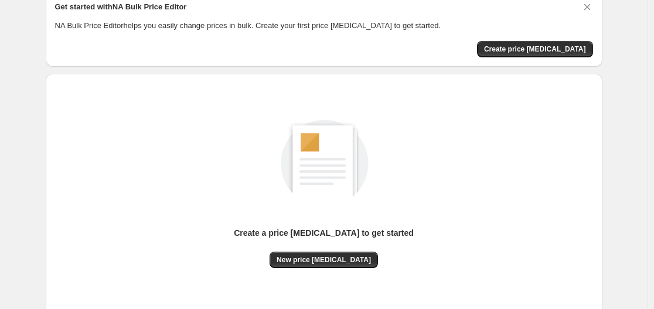
scroll to position [129, 0]
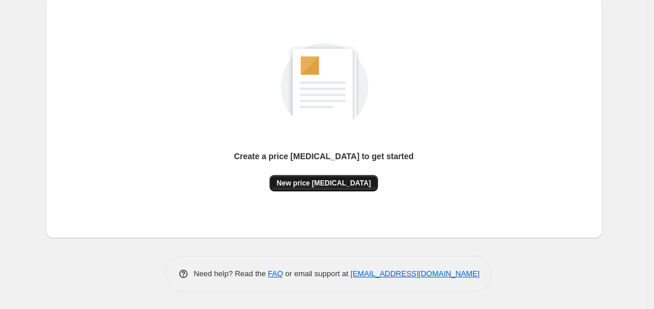
click at [318, 190] on button "New price [MEDICAL_DATA]" at bounding box center [324, 183] width 108 height 16
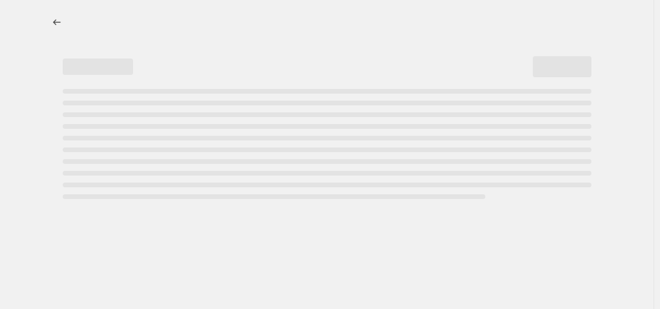
select select "percentage"
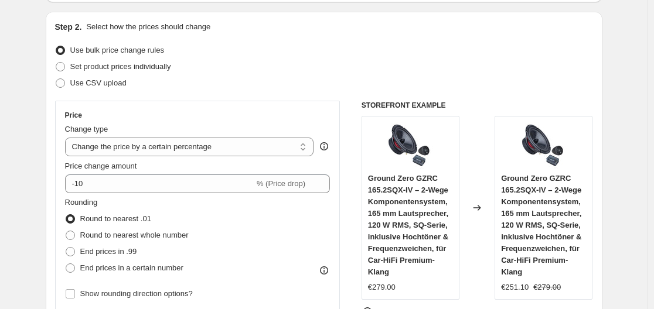
scroll to position [176, 0]
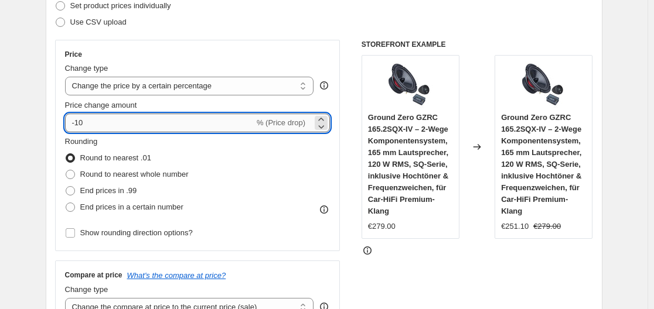
click at [151, 114] on input "-10" at bounding box center [159, 123] width 189 height 19
type input "-1"
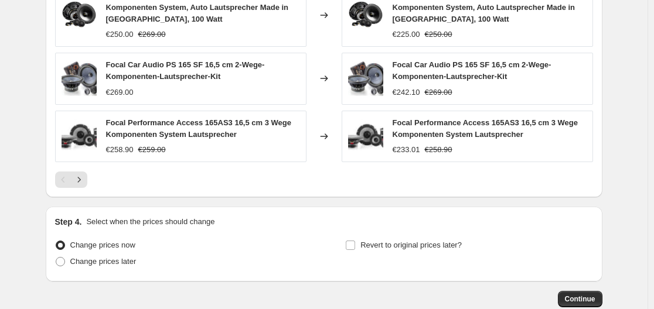
scroll to position [928, 0]
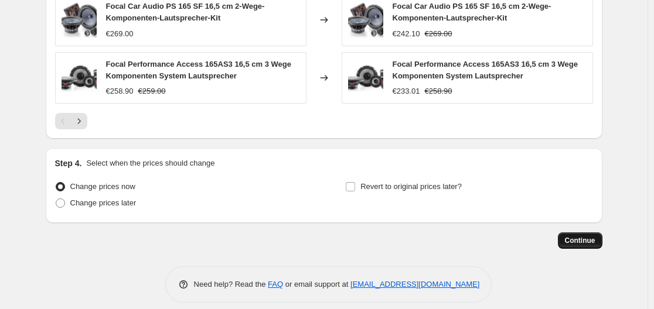
type input "-39"
click at [577, 233] on button "Continue" at bounding box center [580, 241] width 45 height 16
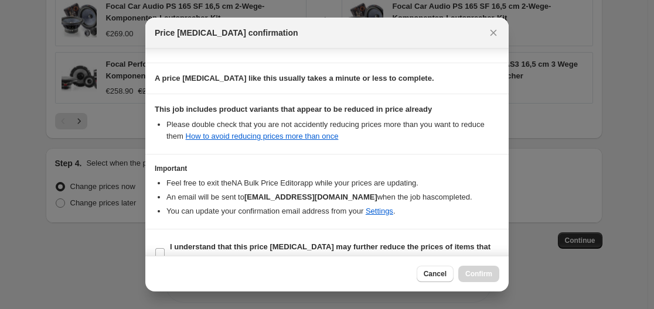
scroll to position [184, 0]
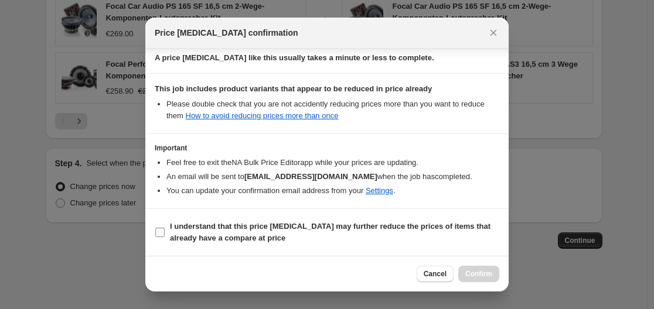
click at [159, 234] on input "I understand that this price change job may further reduce the prices of items …" at bounding box center [159, 232] width 9 height 9
checkbox input "true"
click at [486, 275] on span "Confirm" at bounding box center [478, 274] width 27 height 9
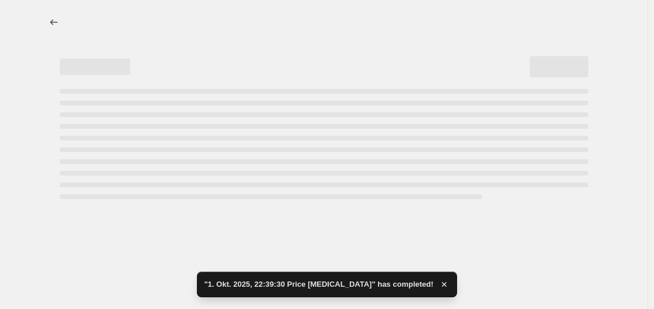
select select "percentage"
